Goal: Task Accomplishment & Management: Use online tool/utility

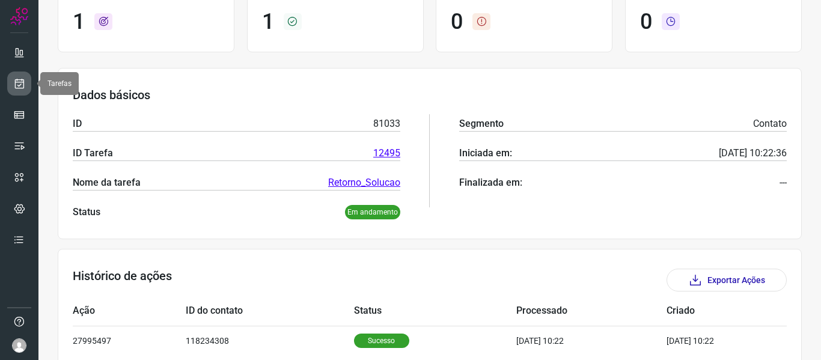
click at [22, 87] on icon at bounding box center [19, 84] width 13 height 12
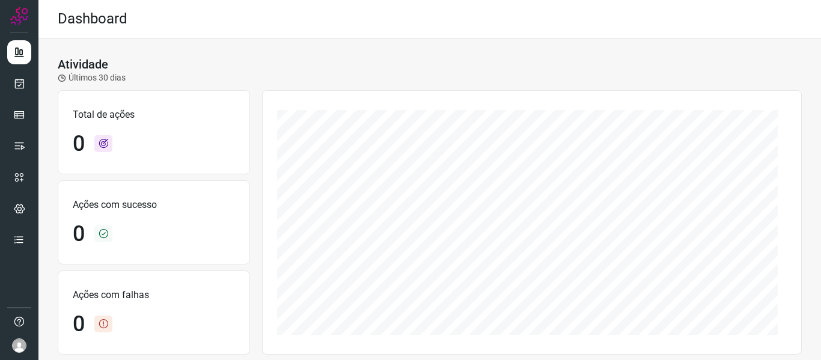
click at [38, 77] on div "Atividade Últimos 30 dias Total de ações 0 Ações com sucesso 0 Ações com falhas…" at bounding box center [429, 336] width 782 height 597
click at [19, 80] on icon at bounding box center [19, 84] width 13 height 12
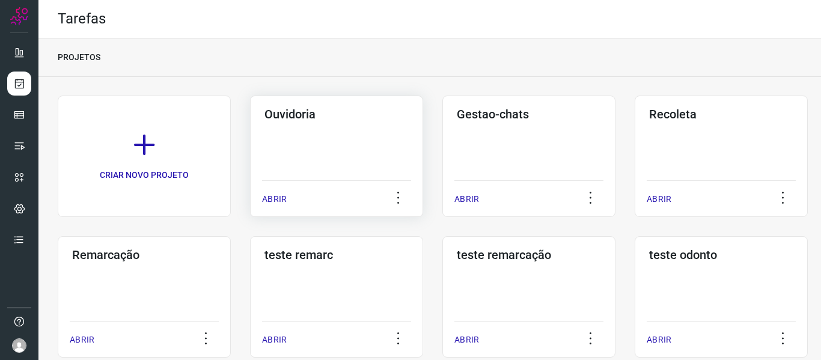
click at [271, 202] on p "ABRIR" at bounding box center [274, 199] width 25 height 13
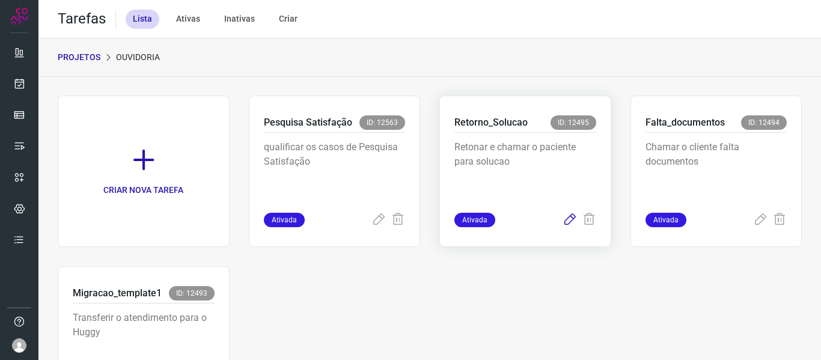
click at [565, 221] on icon at bounding box center [569, 220] width 14 height 14
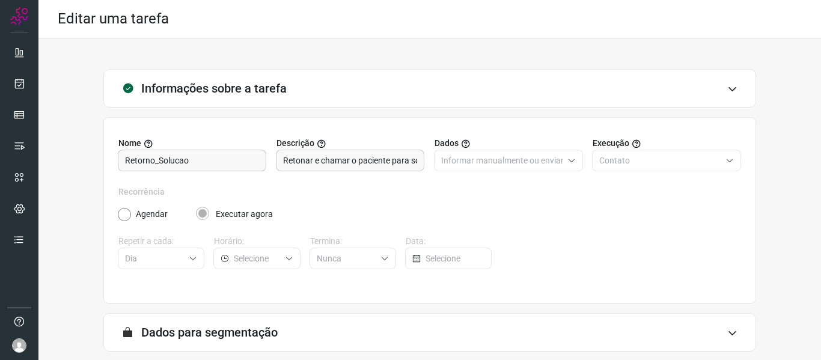
scroll to position [109, 0]
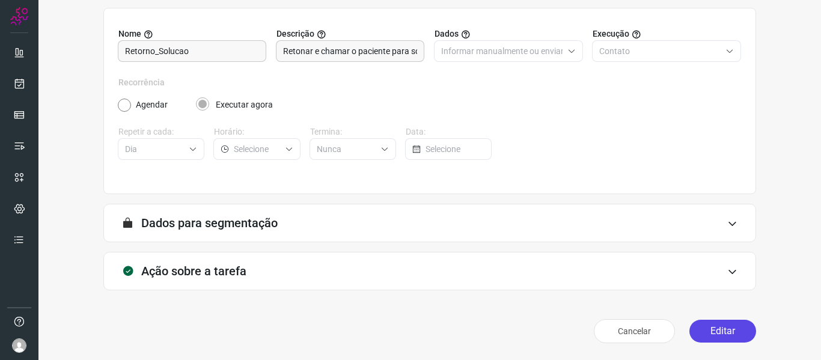
click at [708, 323] on button "Editar" at bounding box center [722, 331] width 67 height 23
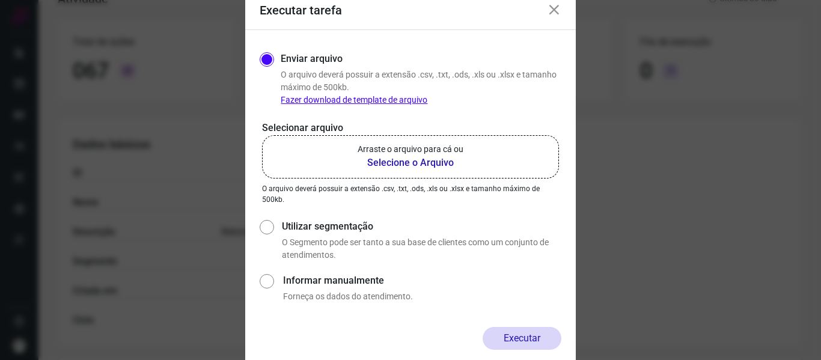
click at [423, 141] on label "Arraste o arquivo para cá ou Selecione o Arquivo" at bounding box center [410, 156] width 297 height 43
click at [0, 0] on input "Arraste o arquivo para cá ou Selecione o Arquivo" at bounding box center [0, 0] width 0 height 0
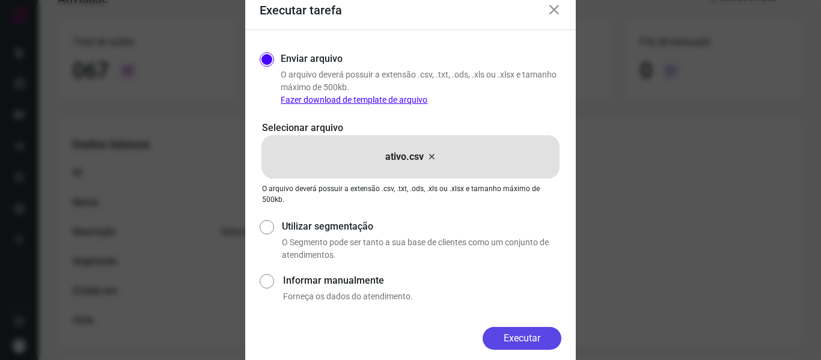
click at [546, 335] on button "Executar" at bounding box center [521, 338] width 79 height 23
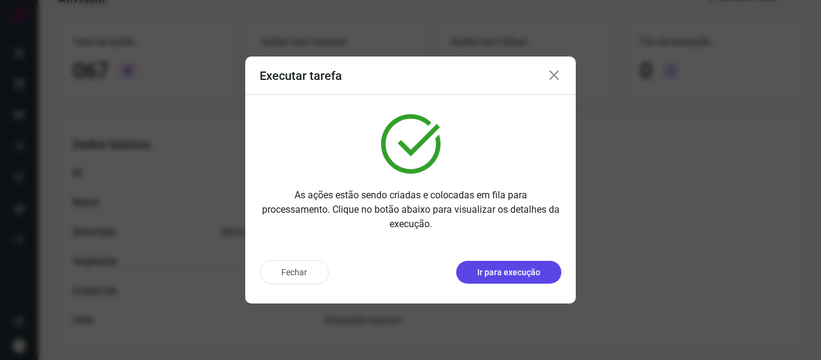
click at [490, 276] on p "Ir para execução" at bounding box center [508, 272] width 63 height 13
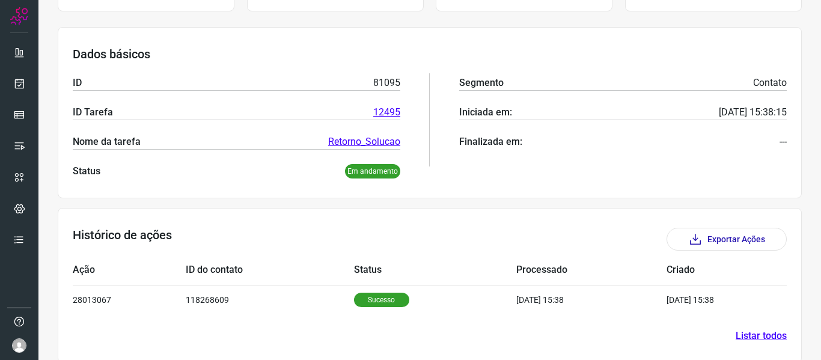
scroll to position [165, 0]
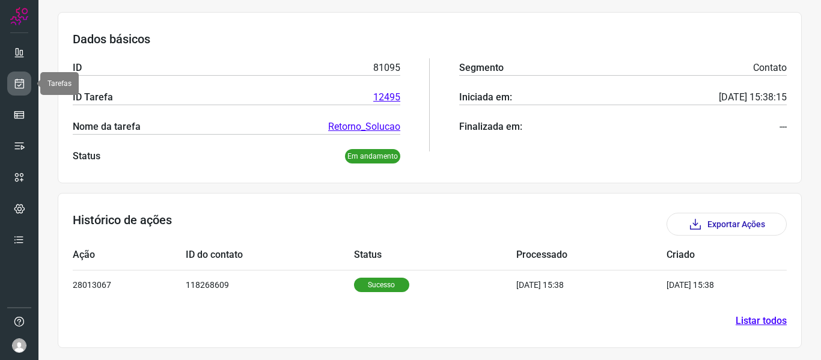
click at [26, 73] on link at bounding box center [19, 84] width 24 height 24
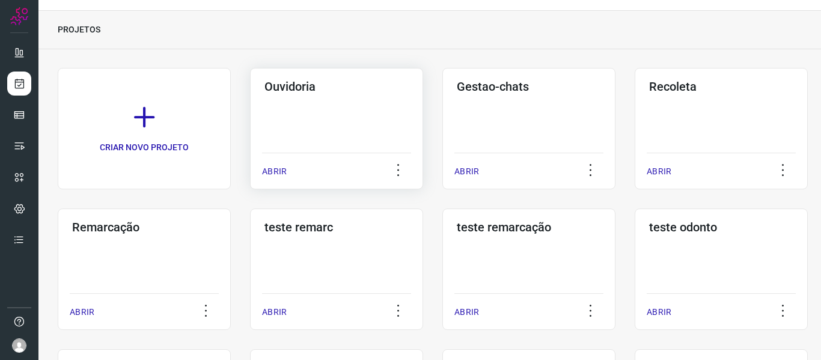
click at [276, 173] on p "ABRIR" at bounding box center [274, 171] width 25 height 13
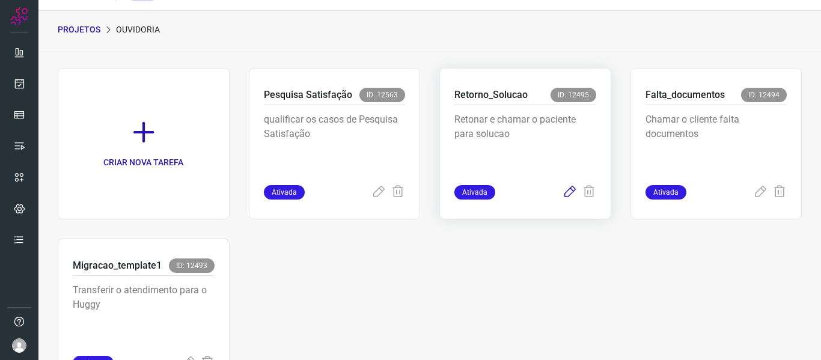
click at [562, 193] on icon at bounding box center [569, 192] width 14 height 14
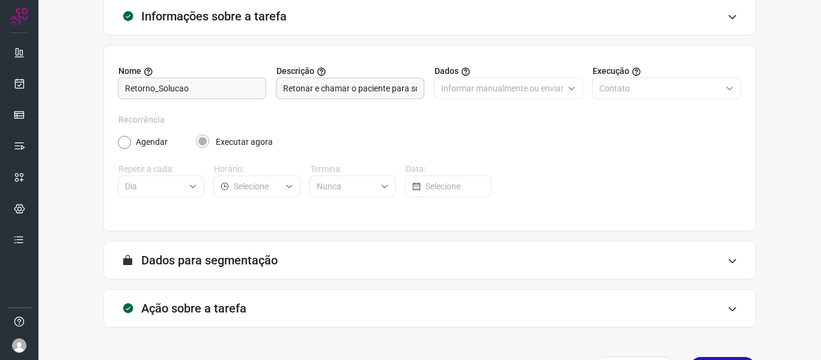
scroll to position [109, 0]
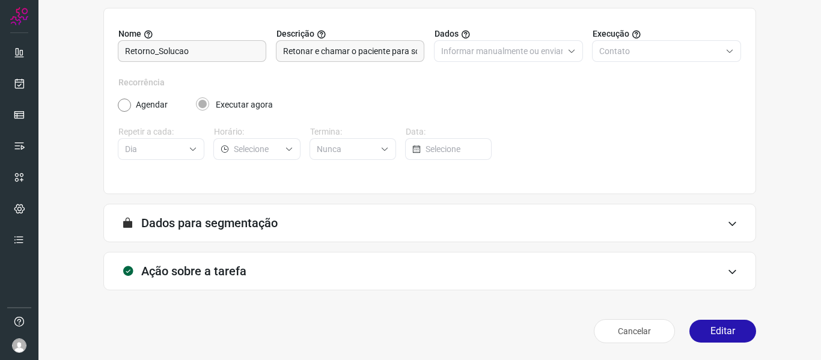
drag, startPoint x: 629, startPoint y: 331, endPoint x: 759, endPoint y: 341, distance: 130.8
click at [759, 341] on div "Informações sobre a tarefa Nome Retorno_Solucao Descrição Retonar e chamar o pa…" at bounding box center [430, 154] width 744 height 388
click at [716, 341] on button "Editar" at bounding box center [722, 331] width 67 height 23
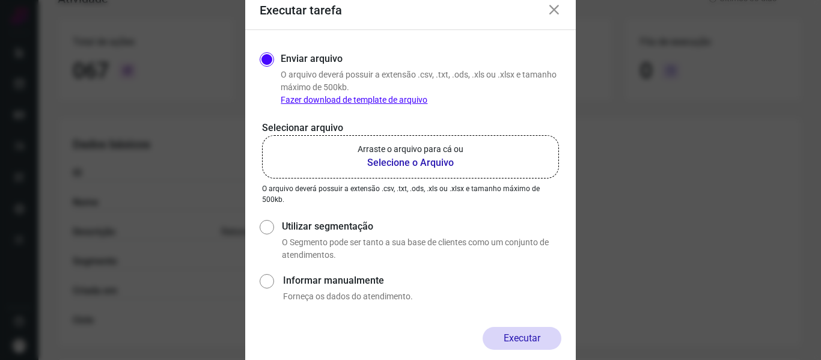
click at [478, 175] on label "Arraste o arquivo para cá ou Selecione o Arquivo" at bounding box center [410, 156] width 297 height 43
click at [0, 0] on input "Arraste o arquivo para cá ou Selecione o Arquivo" at bounding box center [0, 0] width 0 height 0
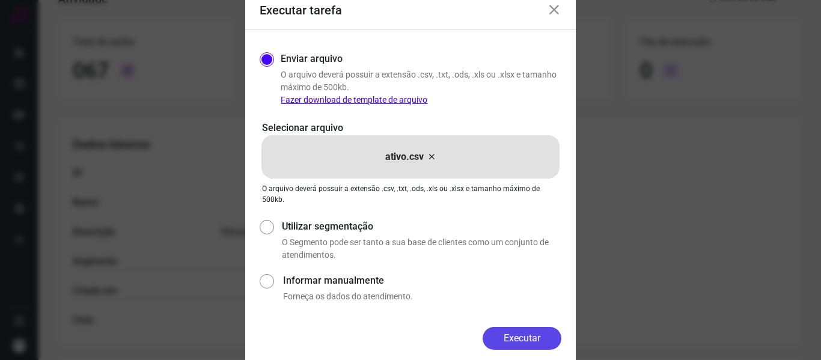
click at [530, 338] on button "Executar" at bounding box center [521, 338] width 79 height 23
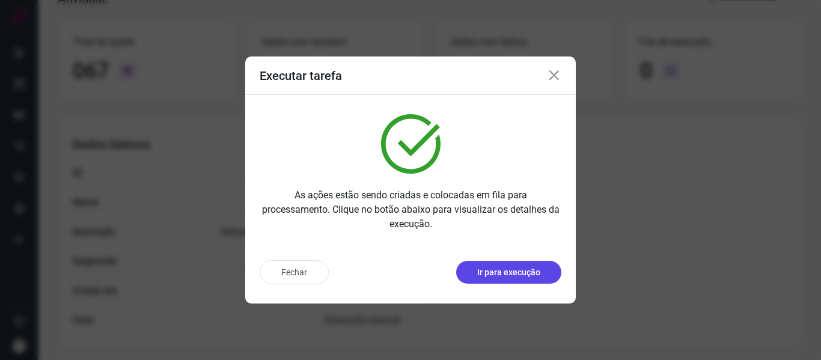
click at [480, 266] on p "Ir para execução" at bounding box center [508, 272] width 63 height 13
